Goal: Task Accomplishment & Management: Use online tool/utility

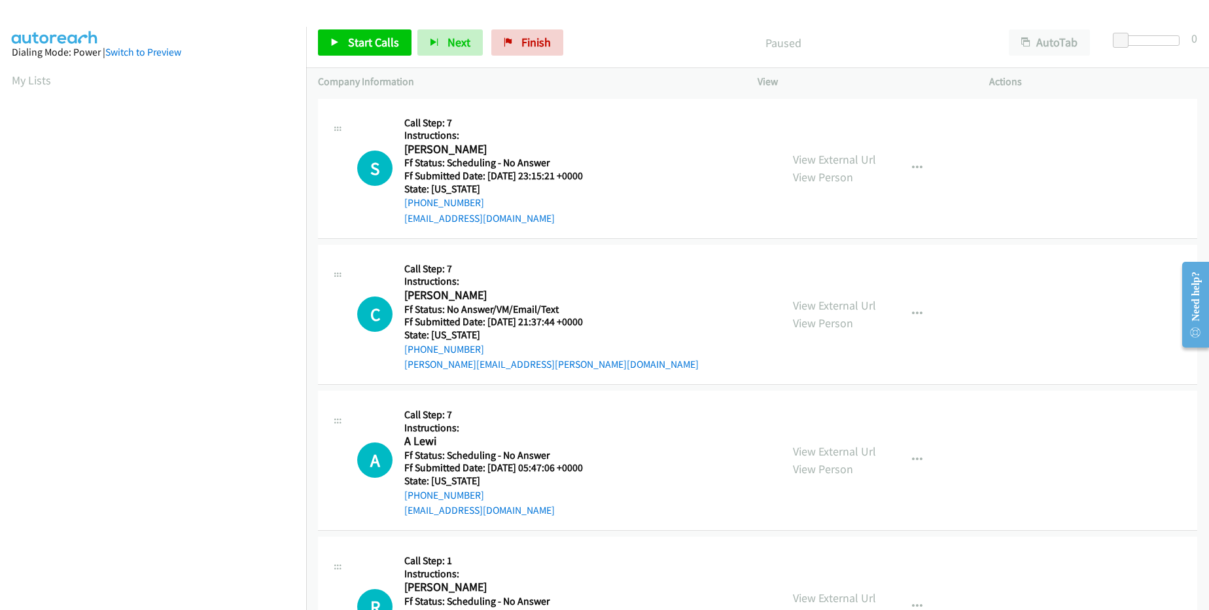
scroll to position [124, 0]
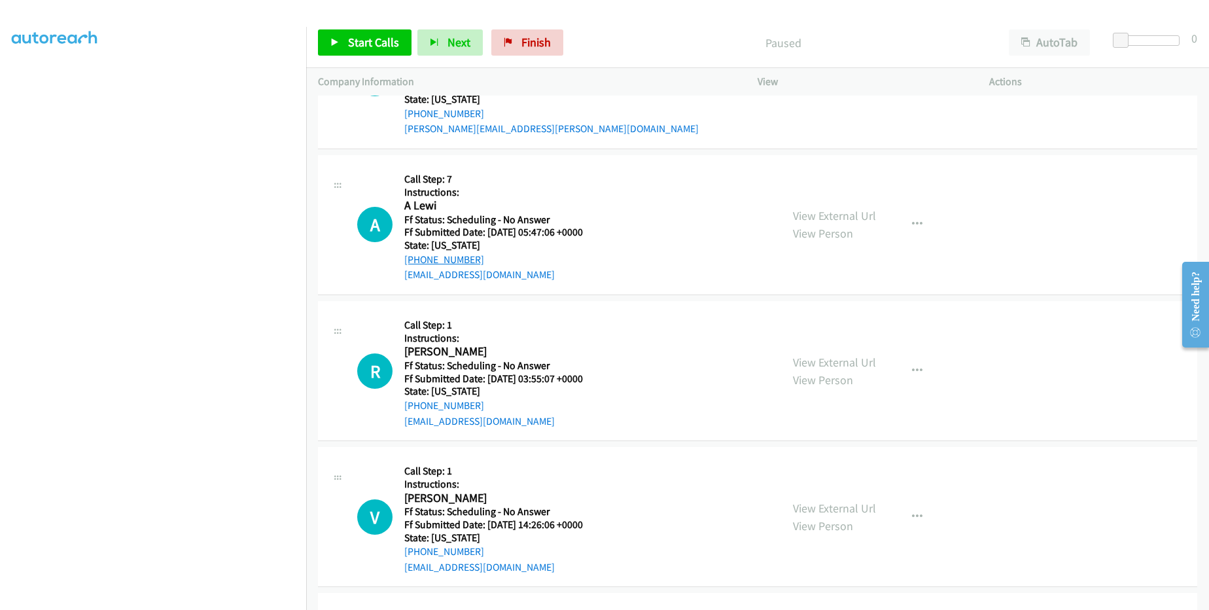
drag, startPoint x: 483, startPoint y: 258, endPoint x: 419, endPoint y: 260, distance: 64.2
click at [419, 260] on div "[PHONE_NUMBER]" at bounding box center [501, 260] width 195 height 16
copy link "[PHONE_NUMBER]"
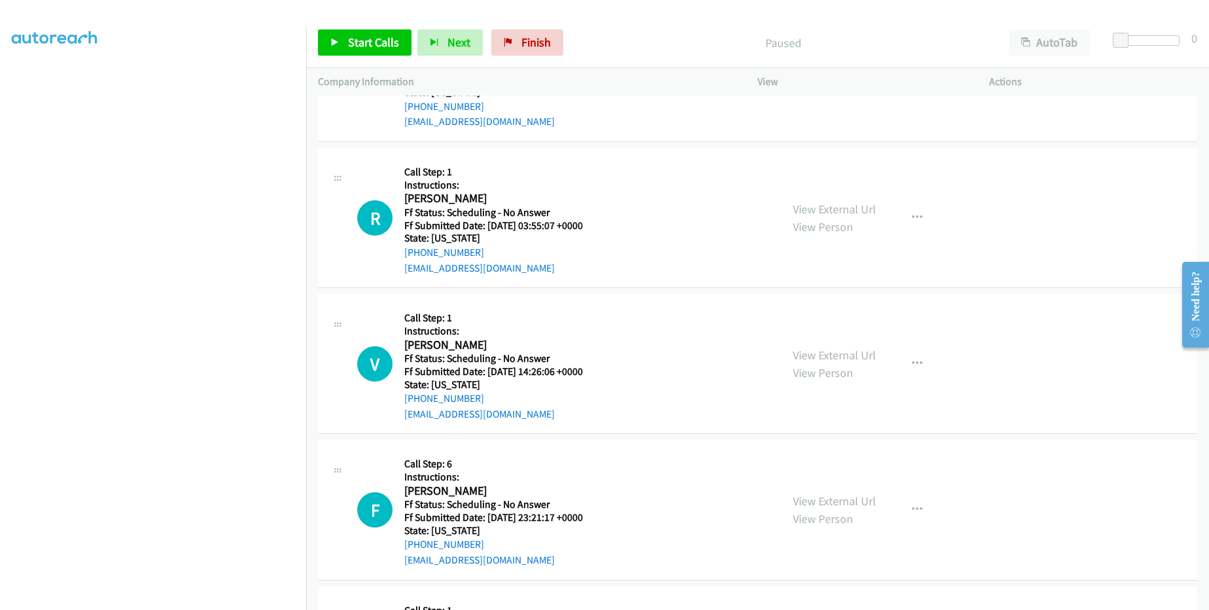
scroll to position [393, 0]
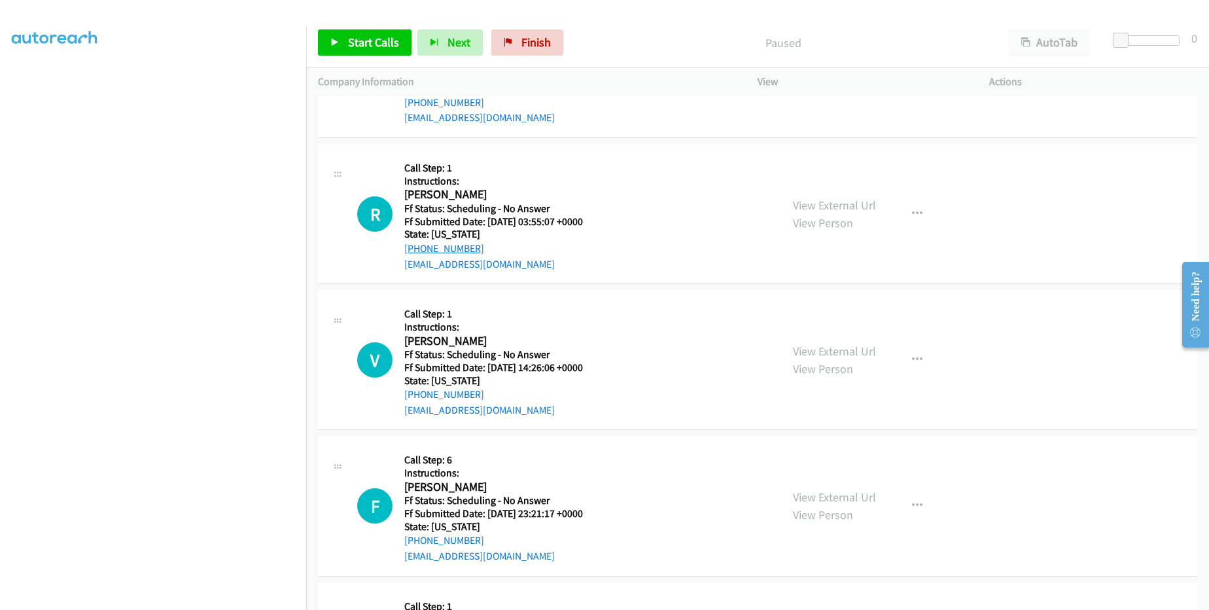
drag, startPoint x: 491, startPoint y: 249, endPoint x: 414, endPoint y: 244, distance: 77.4
click at [414, 244] on div "[PHONE_NUMBER]" at bounding box center [501, 249] width 195 height 16
copy link "[PHONE_NUMBER]"
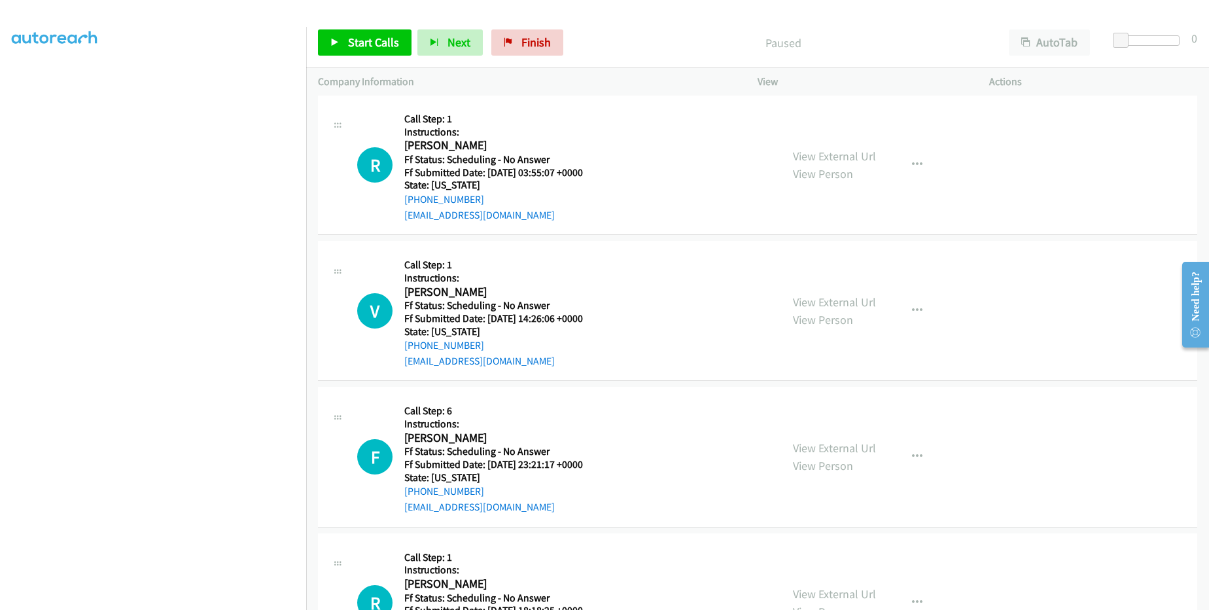
scroll to position [550, 0]
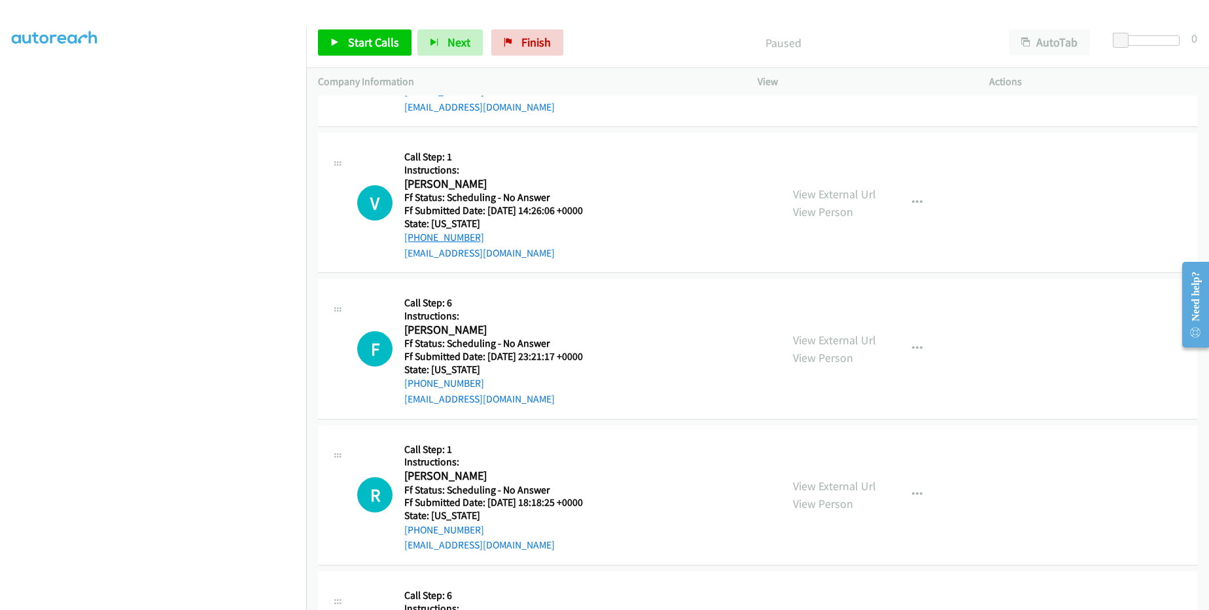
drag, startPoint x: 484, startPoint y: 234, endPoint x: 418, endPoint y: 237, distance: 66.2
click at [418, 237] on div "[PHONE_NUMBER]" at bounding box center [501, 238] width 195 height 16
copy link "[PHONE_NUMBER]"
drag, startPoint x: 479, startPoint y: 380, endPoint x: 418, endPoint y: 380, distance: 61.5
click at [418, 380] on div "[PHONE_NUMBER]" at bounding box center [501, 384] width 195 height 16
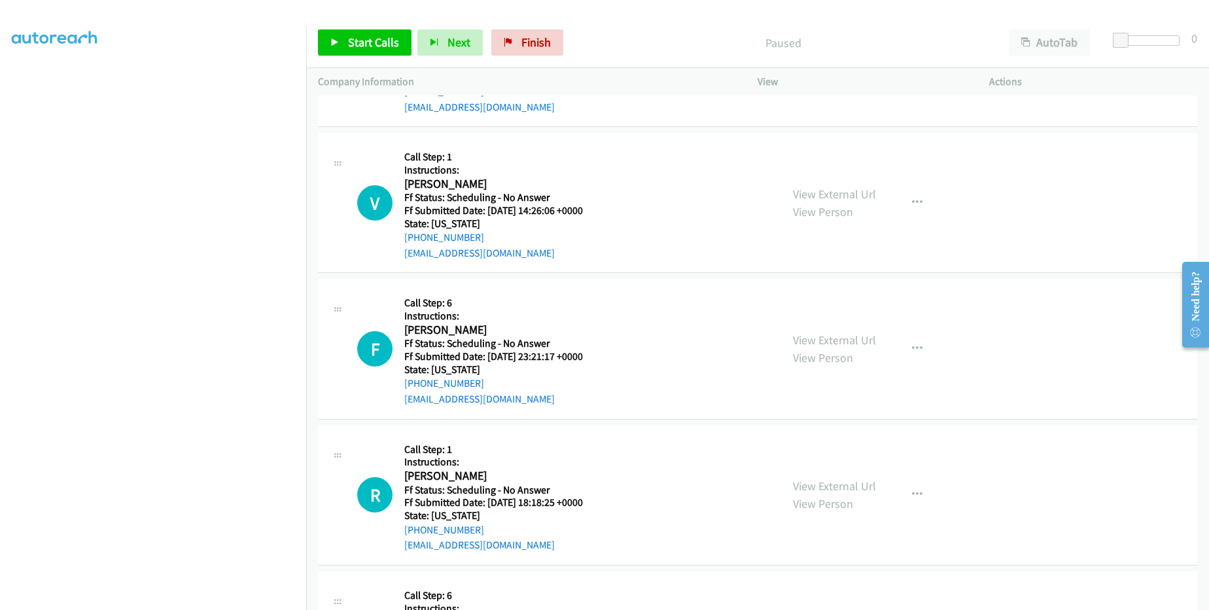
copy link "[PHONE_NUMBER]"
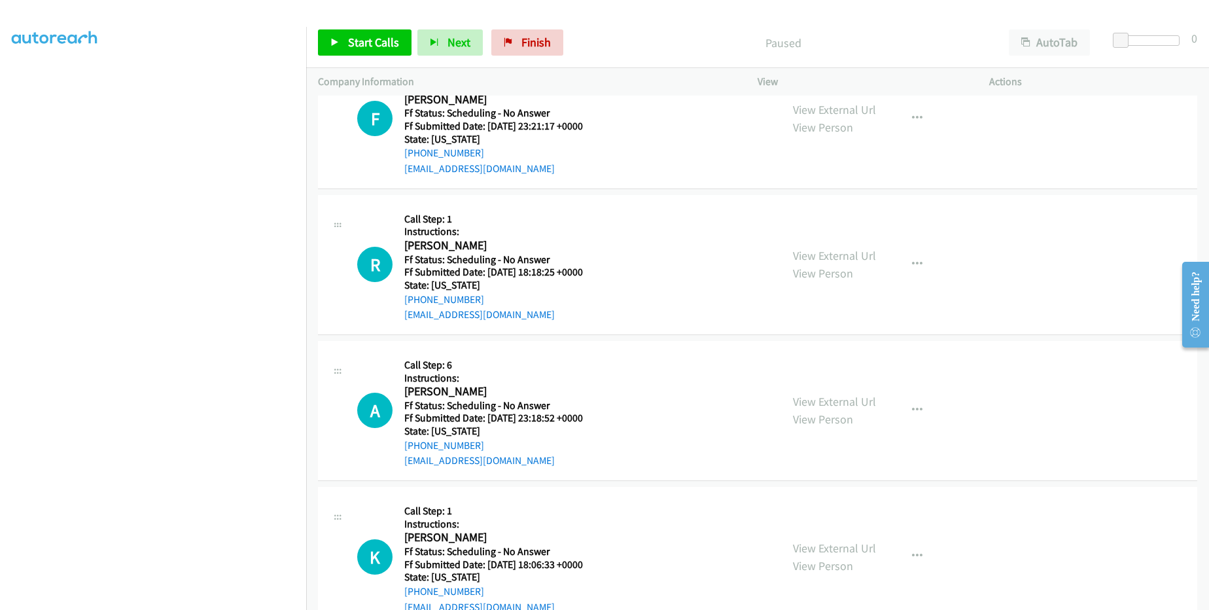
scroll to position [785, 0]
